Goal: Book appointment/travel/reservation

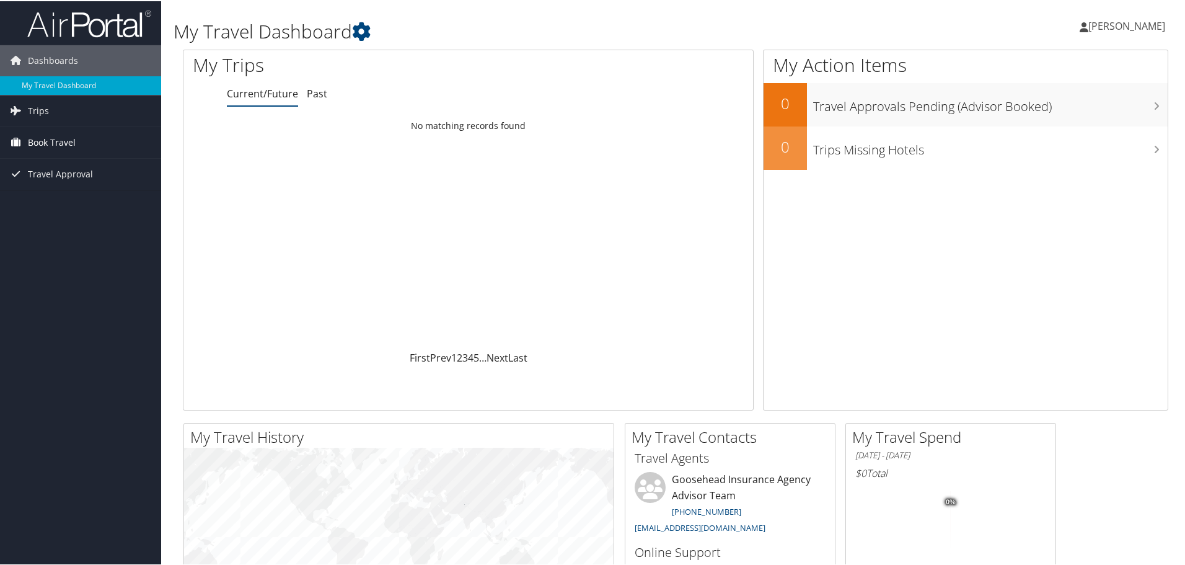
click at [49, 136] on span "Book Travel" at bounding box center [52, 141] width 48 height 31
click at [64, 165] on link "Agent Booking Request" at bounding box center [80, 166] width 161 height 19
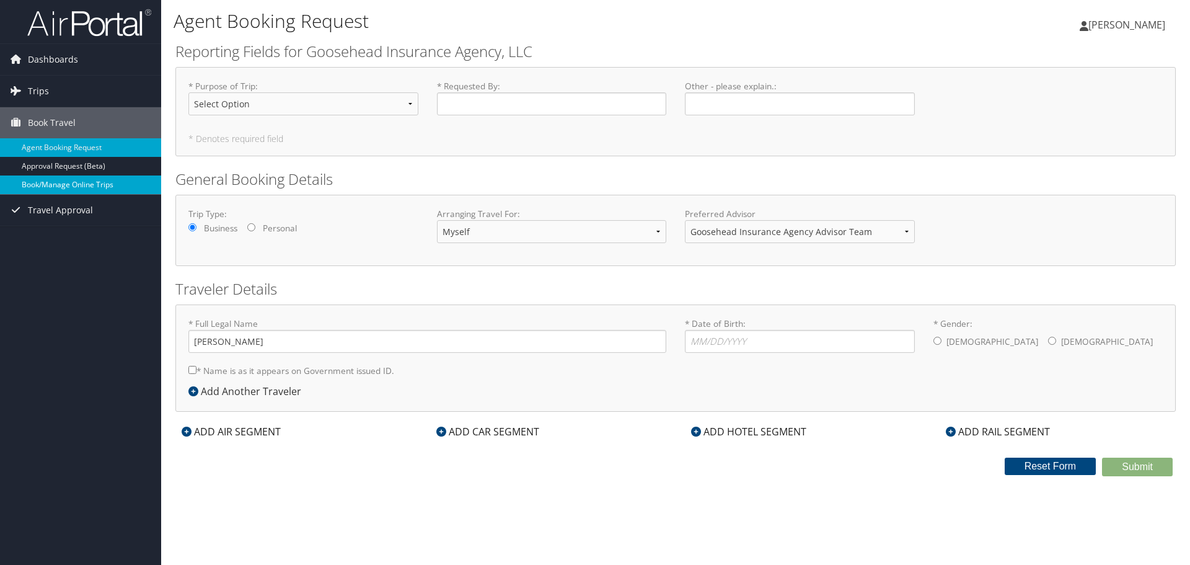
click at [46, 179] on link "Book/Manage Online Trips" at bounding box center [80, 184] width 161 height 19
